Goal: Task Accomplishment & Management: Manage account settings

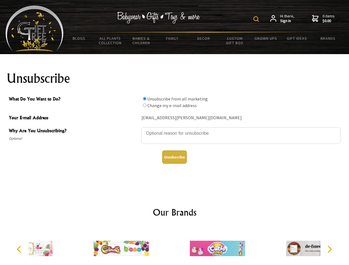
click at [257, 19] on img at bounding box center [256, 19] width 6 height 6
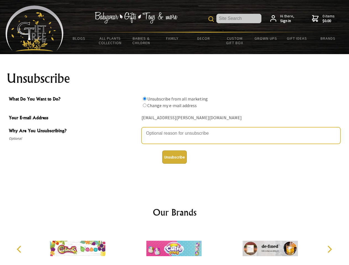
click at [175, 129] on textarea "Why Are You Unsubscribing?" at bounding box center [240, 135] width 199 height 17
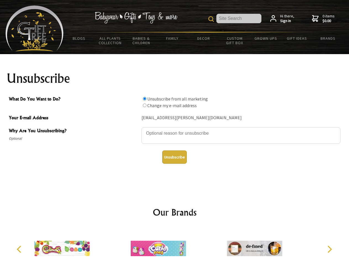
click at [144, 99] on input "What Do You Want to Do?" at bounding box center [145, 99] width 4 height 4
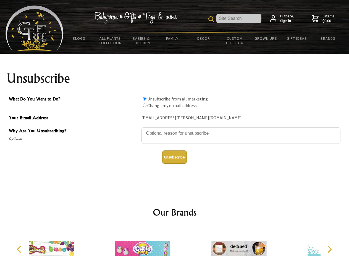
click at [144, 105] on input "What Do You Want to Do?" at bounding box center [145, 106] width 4 height 4
radio input "true"
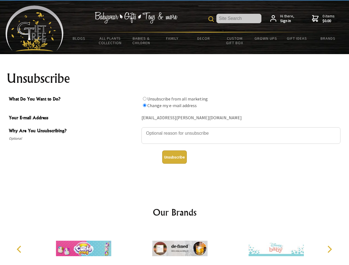
click at [174, 157] on button "Unsubscribe" at bounding box center [174, 157] width 25 height 13
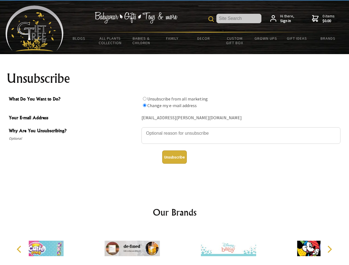
click at [175, 246] on div at bounding box center [132, 249] width 96 height 43
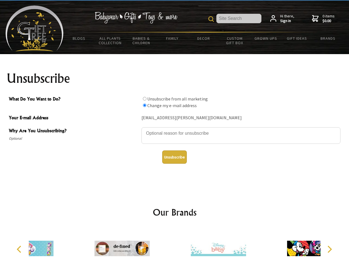
click at [20, 249] on icon "Previous" at bounding box center [19, 249] width 7 height 7
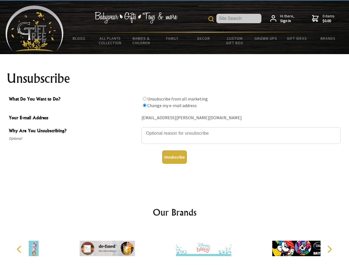
click at [329, 249] on icon "Next" at bounding box center [328, 249] width 7 height 7
